Goal: Transaction & Acquisition: Download file/media

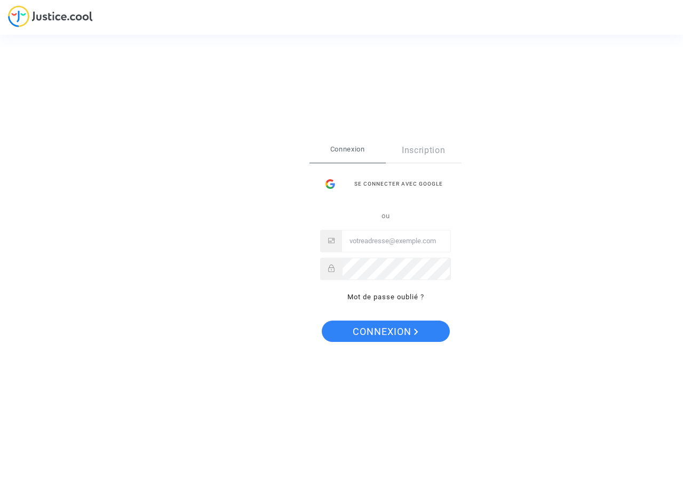
type input "[PERSON_NAME][EMAIL_ADDRESS][DOMAIN_NAME]"
click at [389, 336] on span "Connexion" at bounding box center [386, 332] width 66 height 22
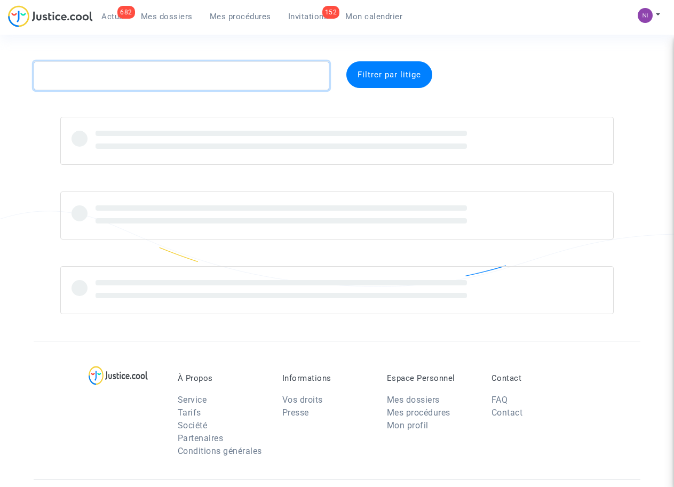
click at [230, 75] on textarea at bounding box center [181, 75] width 295 height 29
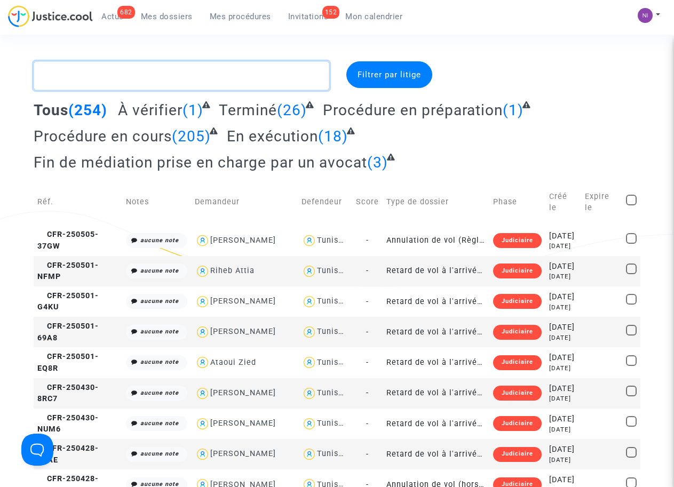
click at [91, 87] on textarea at bounding box center [181, 75] width 295 height 29
click at [89, 77] on textarea at bounding box center [181, 75] width 295 height 29
click at [87, 71] on textarea at bounding box center [181, 75] width 295 height 29
paste textarea "CFR-250207-UQRG"
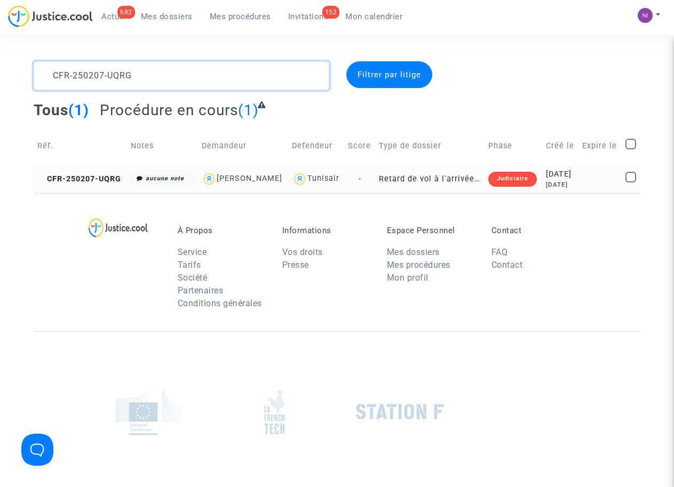
type textarea "CFR-250207-UQRG"
click at [573, 180] on div "2025-02-07" at bounding box center [560, 175] width 29 height 12
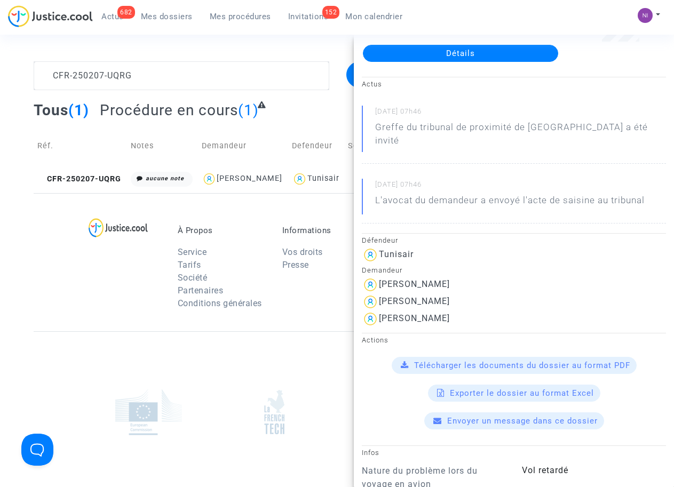
scroll to position [68, 0]
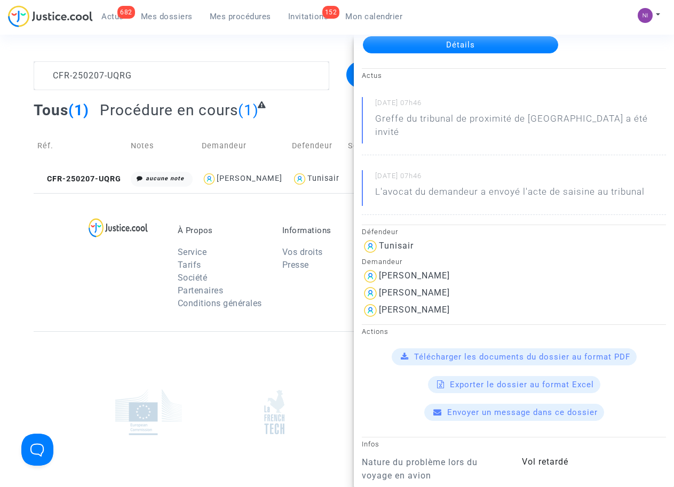
click at [521, 352] on span "Télécharger les documents du dossier au format PDF" at bounding box center [522, 357] width 216 height 10
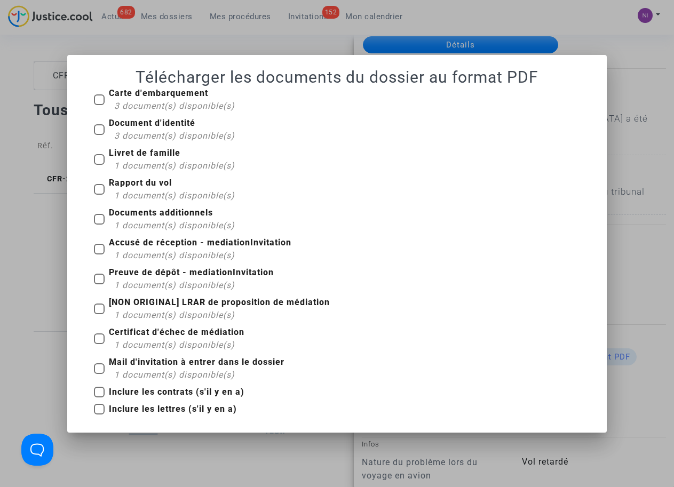
click at [98, 102] on span at bounding box center [99, 99] width 11 height 11
click at [99, 105] on input "Carte d'embarquement 3 document(s) disponible(s)" at bounding box center [99, 105] width 1 height 1
checkbox input "true"
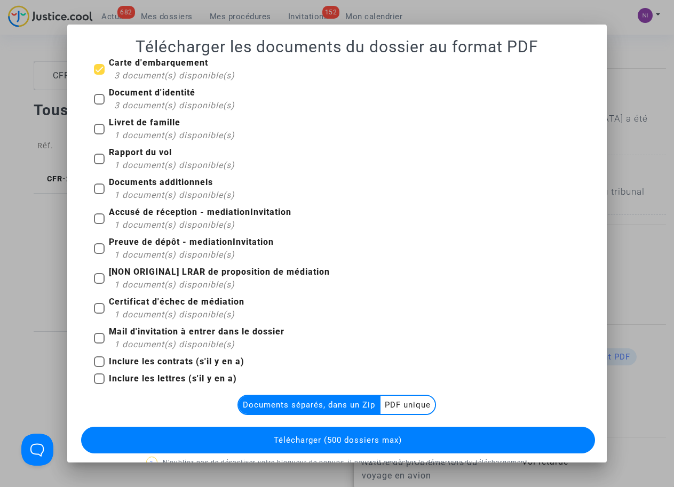
click at [392, 404] on multi-toggle-item "PDF unique" at bounding box center [407, 405] width 54 height 18
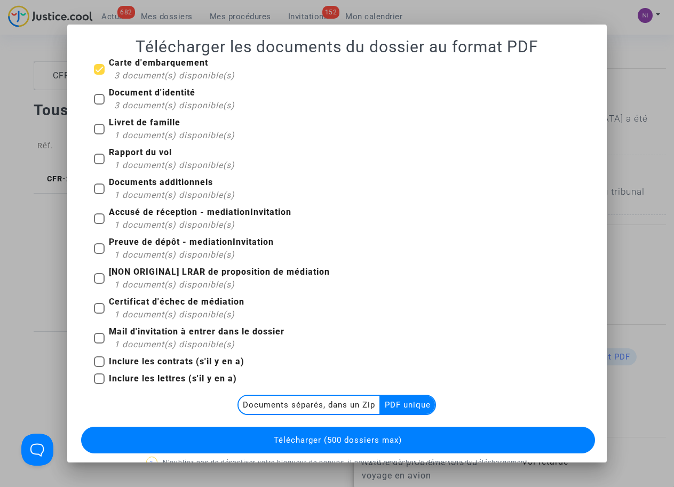
click at [348, 441] on span "Télécharger (500 dossiers max)" at bounding box center [338, 440] width 128 height 10
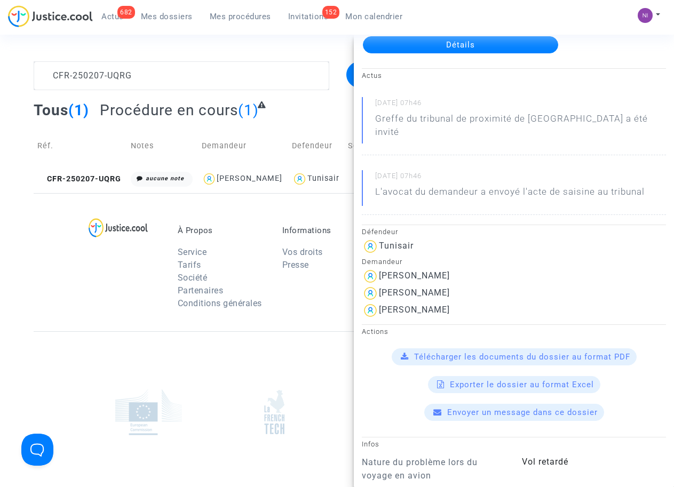
click at [139, 298] on div at bounding box center [128, 271] width 84 height 90
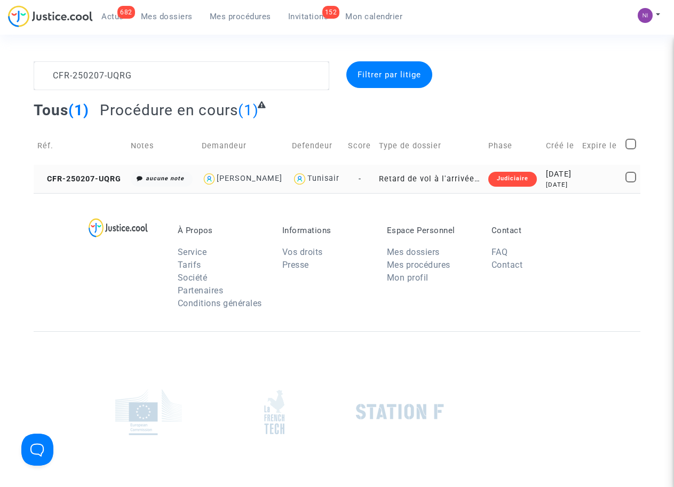
scroll to position [0, 0]
click at [140, 81] on textarea at bounding box center [181, 75] width 295 height 29
drag, startPoint x: 150, startPoint y: 76, endPoint x: 31, endPoint y: 52, distance: 121.9
click at [31, 52] on section "CFR-250207-UQRG Filtrer par litige Tous (1) Procédure en cours (1) Réf. Notes D…" at bounding box center [337, 294] width 674 height 589
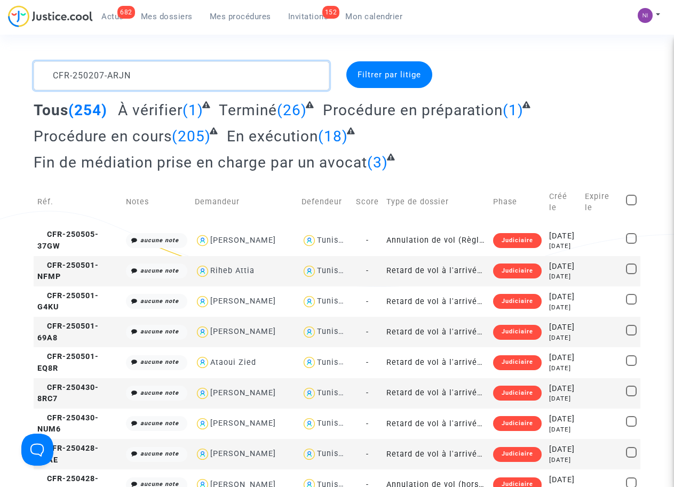
click at [194, 74] on textarea at bounding box center [181, 75] width 295 height 29
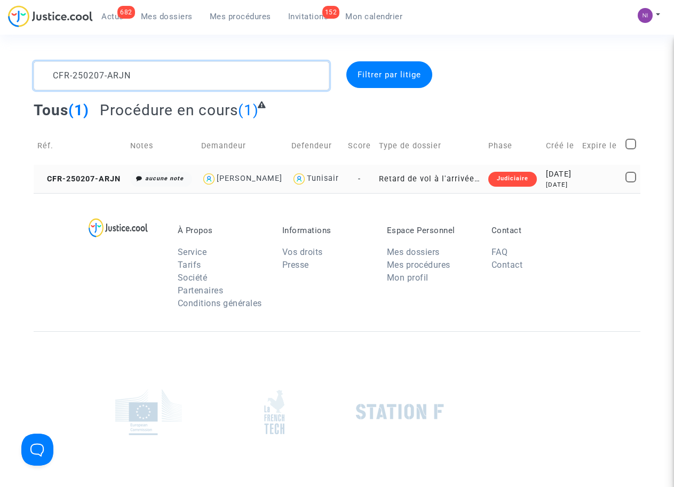
type textarea "CFR-250207-ARJN"
click at [573, 178] on div "2025-02-07" at bounding box center [560, 175] width 29 height 12
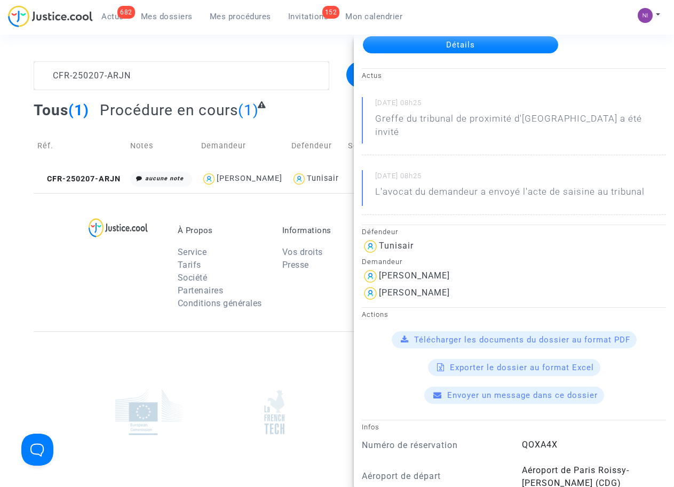
scroll to position [68, 0]
drag, startPoint x: 380, startPoint y: 278, endPoint x: 456, endPoint y: 277, distance: 76.3
click at [456, 285] on div "Tijania Trabelsi" at bounding box center [514, 293] width 304 height 17
drag, startPoint x: 452, startPoint y: 278, endPoint x: 422, endPoint y: 280, distance: 29.4
copy div "Tijania Trabelsi"
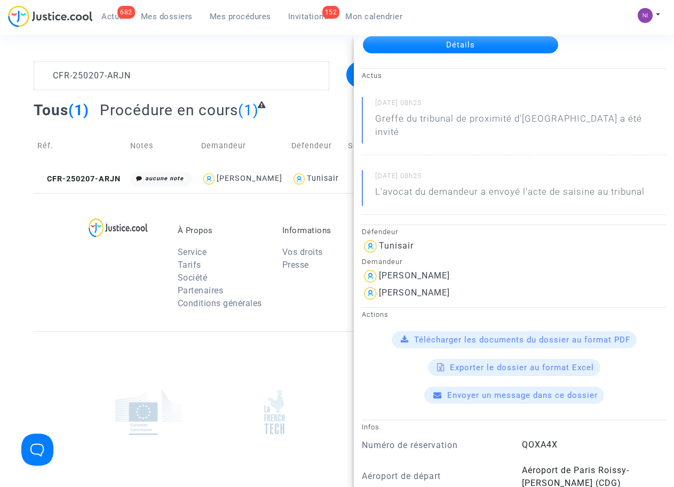
copy div "Tijania Trabelsi"
click at [219, 382] on div at bounding box center [273, 412] width 109 height 64
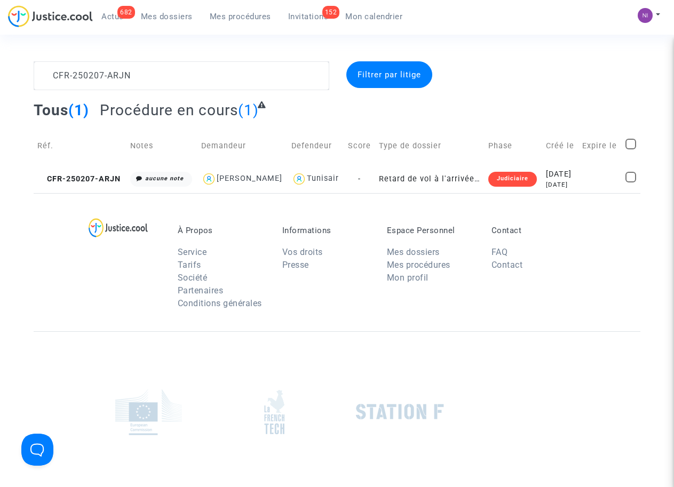
scroll to position [0, 0]
click at [575, 176] on div "2025-02-07" at bounding box center [560, 175] width 29 height 12
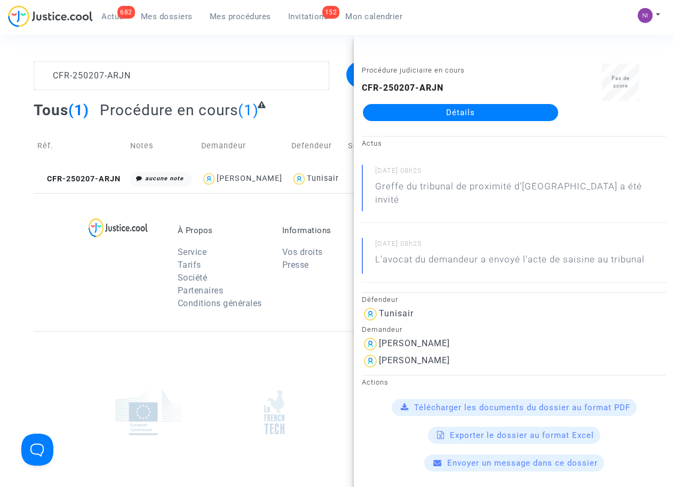
click at [472, 403] on span "Télécharger les documents du dossier au format PDF" at bounding box center [522, 408] width 216 height 10
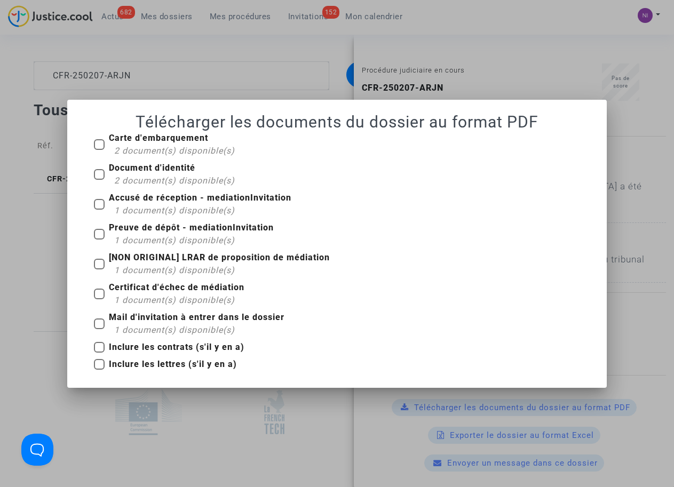
click at [101, 145] on span at bounding box center [99, 144] width 11 height 11
click at [99, 150] on input "Carte d'embarquement 2 document(s) disponible(s)" at bounding box center [99, 150] width 1 height 1
checkbox input "true"
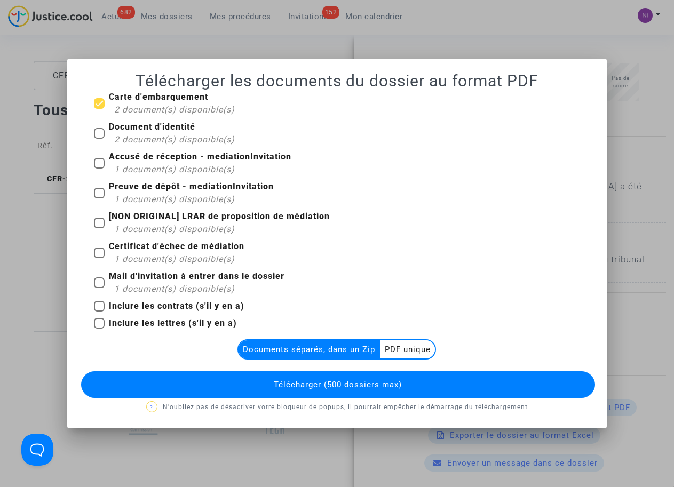
click at [414, 350] on multi-toggle-item "PDF unique" at bounding box center [407, 349] width 54 height 18
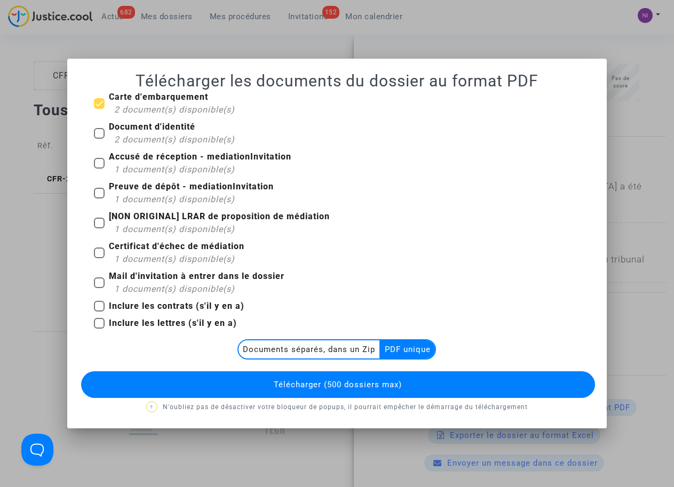
click at [379, 382] on span "Télécharger (500 dossiers max)" at bounding box center [338, 385] width 128 height 10
